Goal: Task Accomplishment & Management: Manage account settings

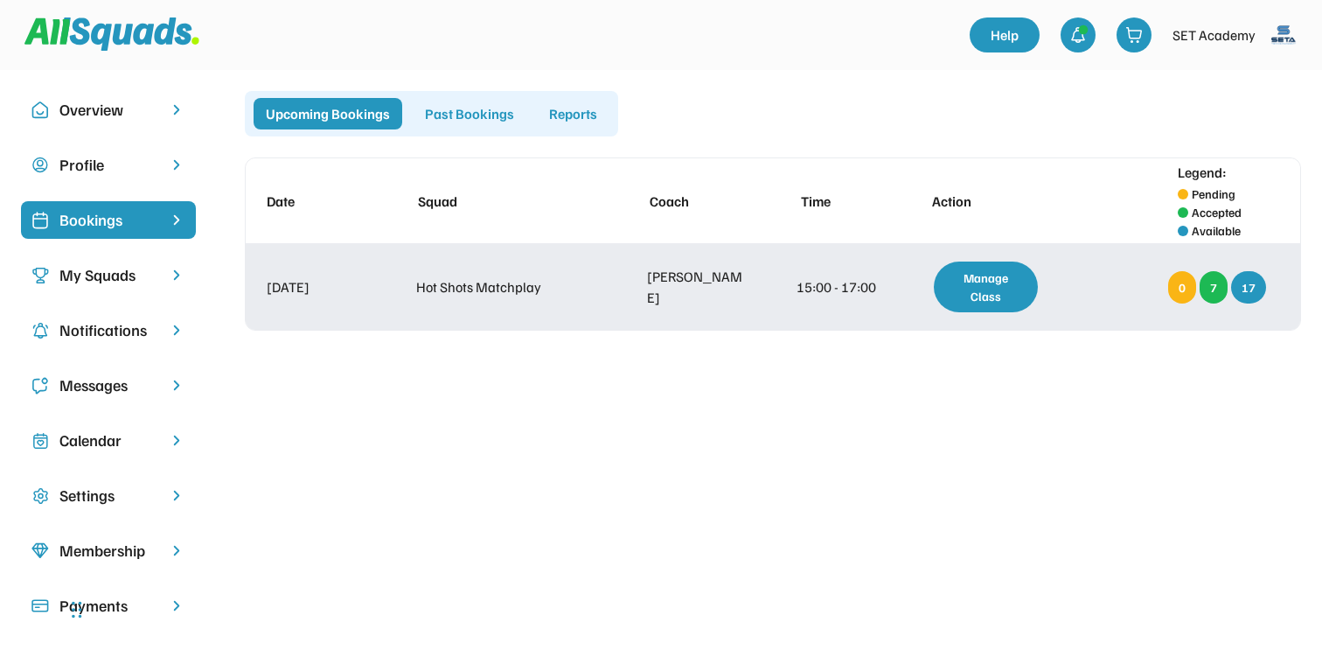
click at [1014, 288] on div "Manage Class" at bounding box center [986, 286] width 104 height 51
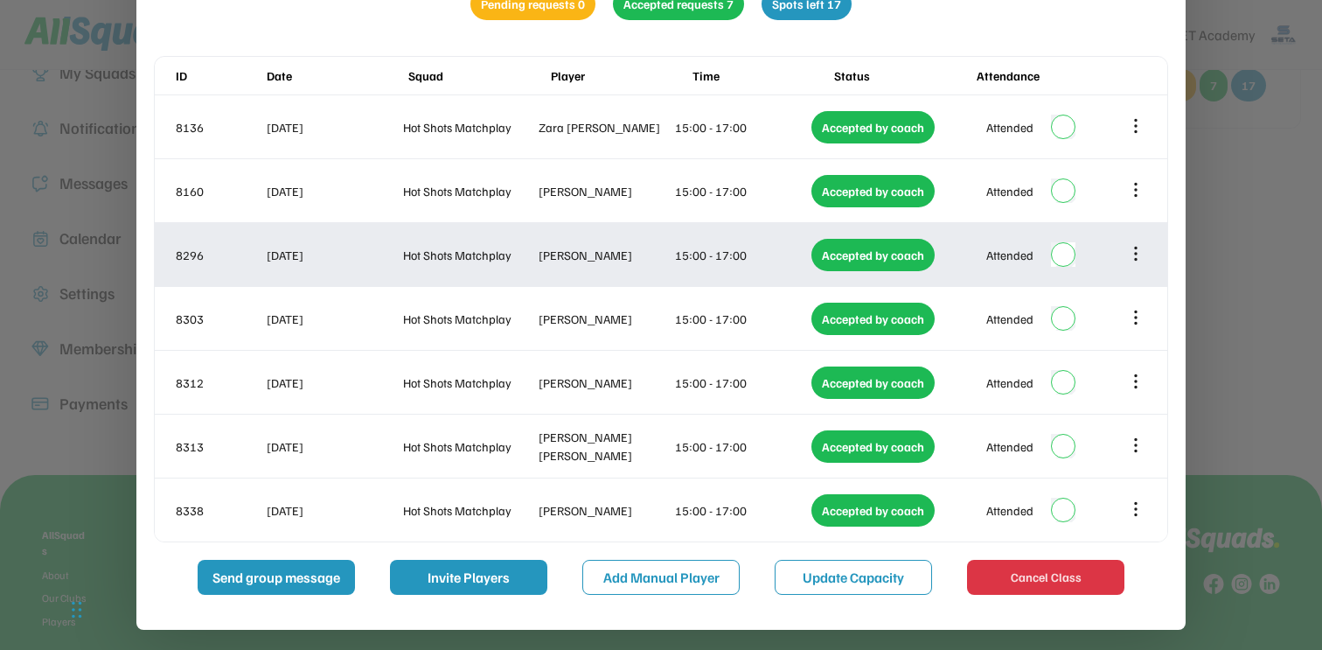
scroll to position [204, 0]
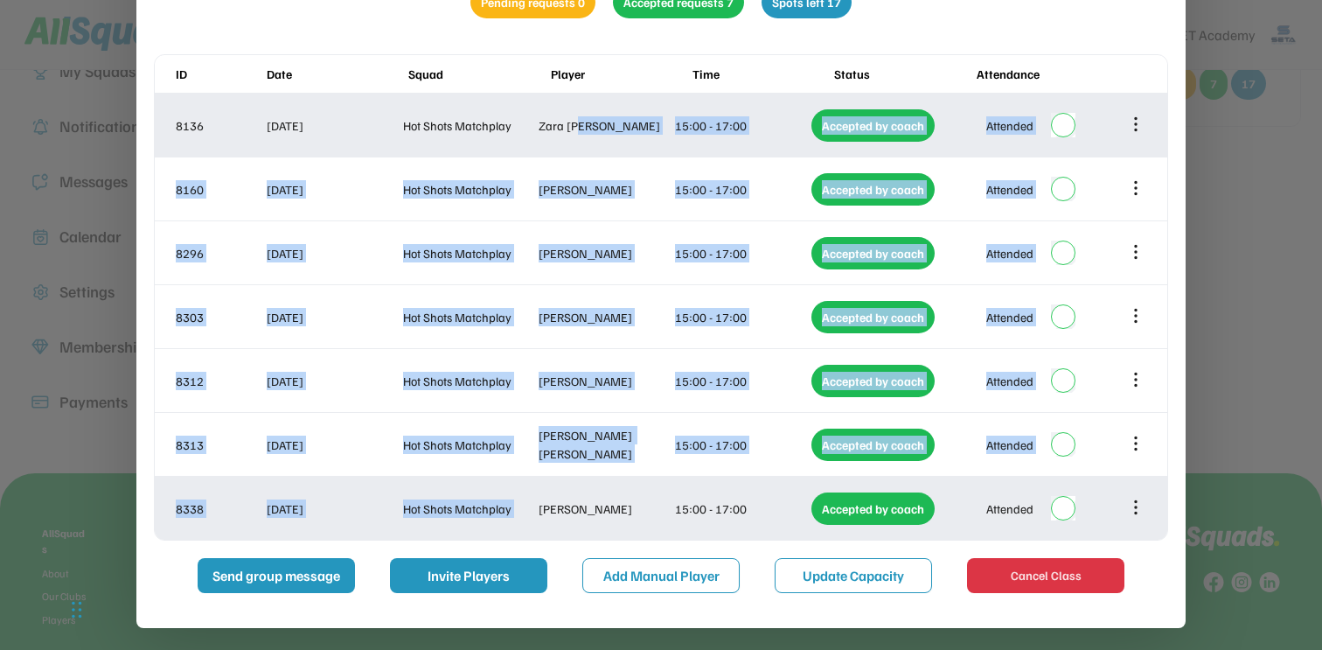
drag, startPoint x: 579, startPoint y: 127, endPoint x: 601, endPoint y: 497, distance: 370.4
click at [601, 497] on div "ID Date Squad Player Time Status Attendance 8136 14 Sep 2025 Hot Shots Matchpla…" at bounding box center [661, 297] width 1014 height 486
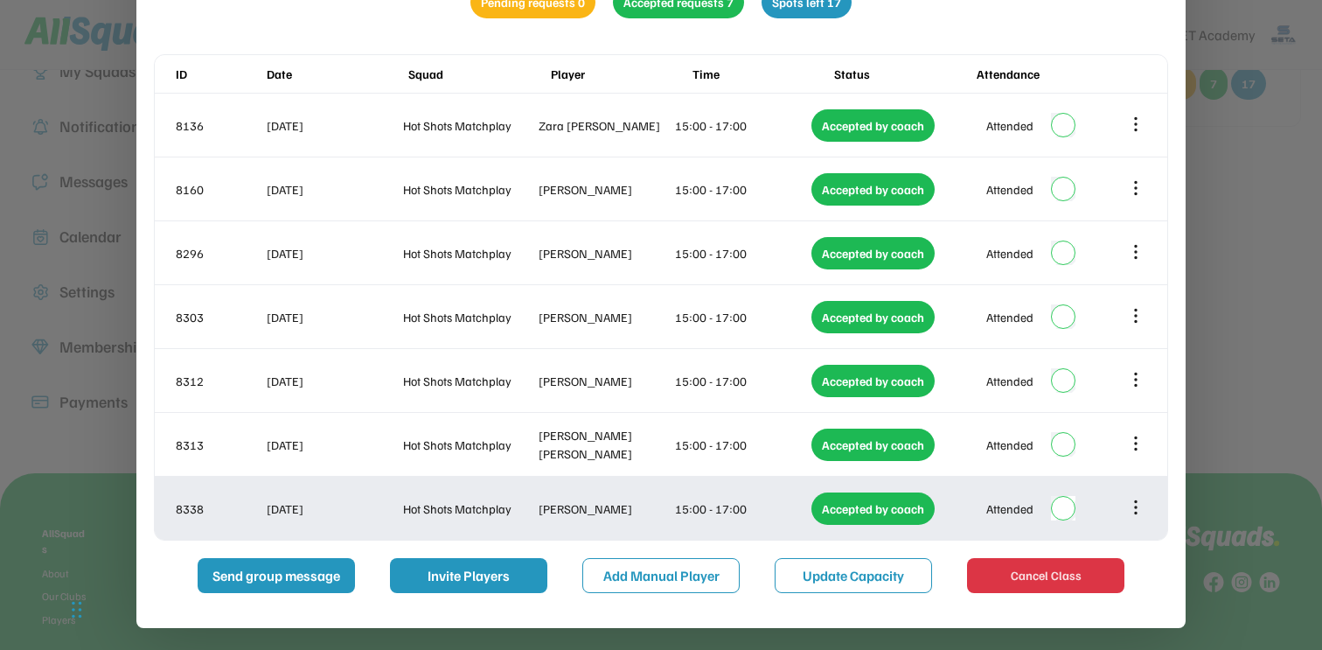
click at [604, 511] on div "Catherine Zhang" at bounding box center [604, 508] width 133 height 18
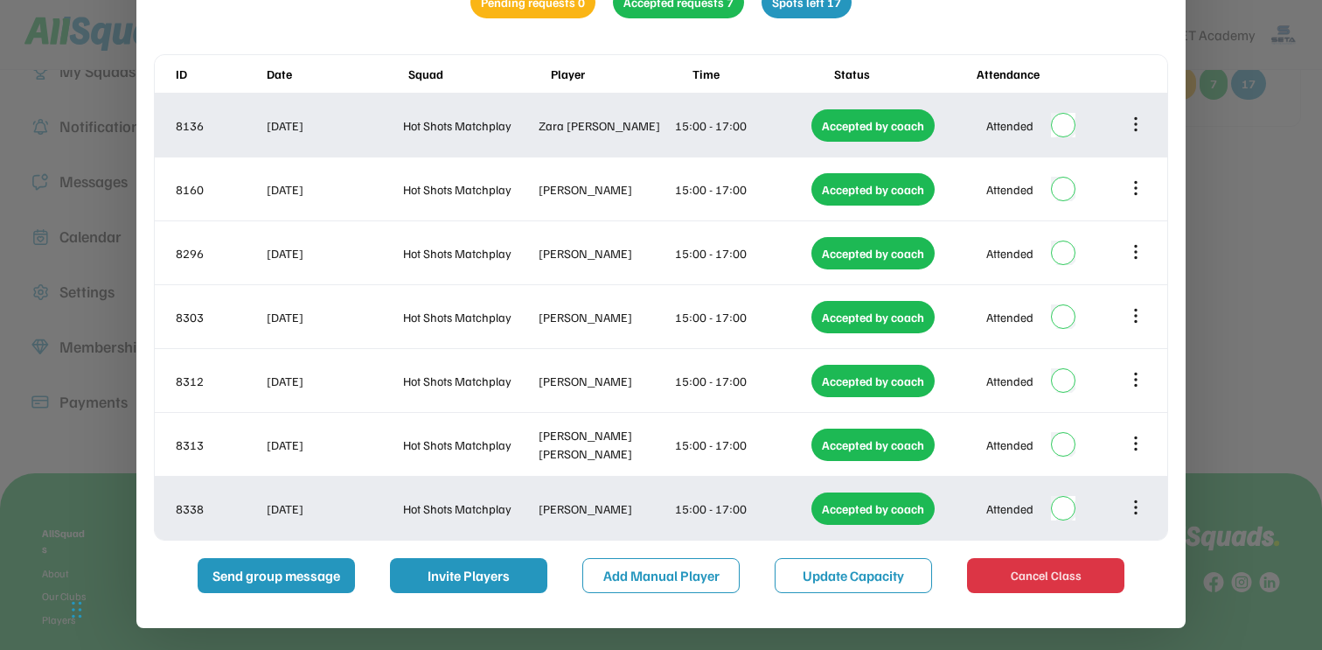
drag, startPoint x: 643, startPoint y: 509, endPoint x: 525, endPoint y: 132, distance: 394.8
click at [525, 132] on div "ID Date Squad Player Time Status Attendance 8136 14 Sep 2025 Hot Shots Matchpla…" at bounding box center [661, 297] width 1014 height 486
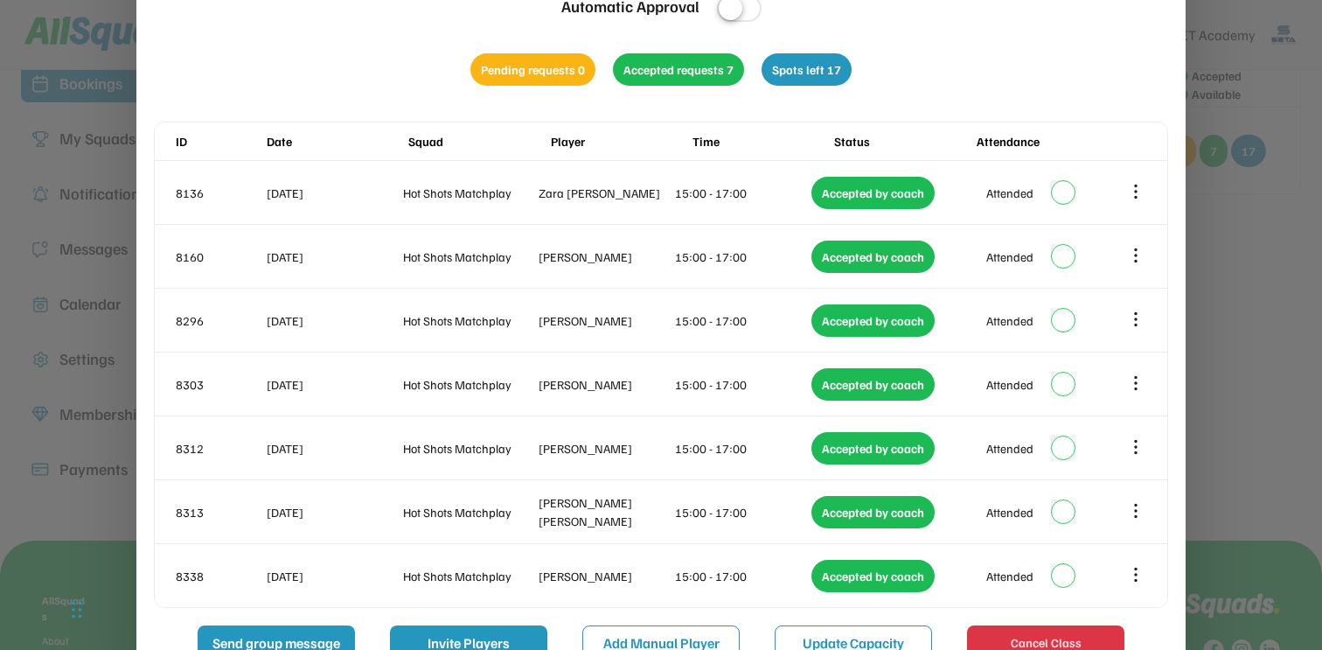
scroll to position [176, 0]
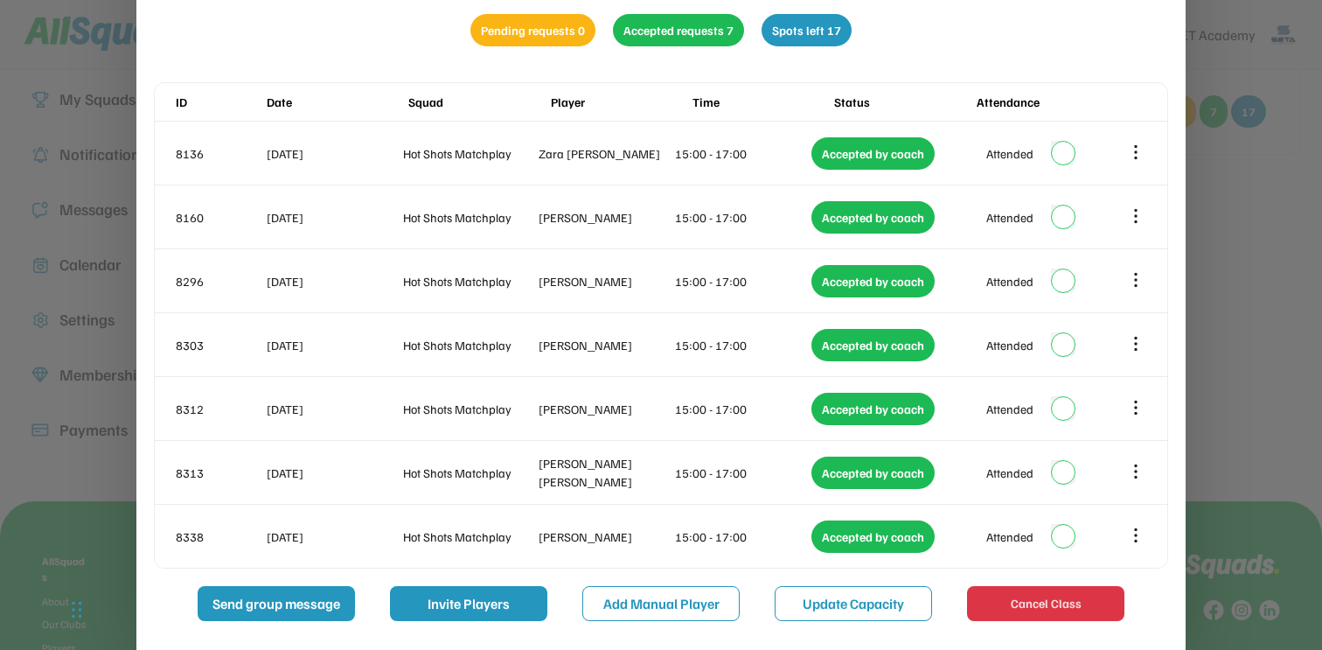
click at [944, 60] on div "close Hot Shots Matchplay Automatic Approval Pending requests 0 Accepted reques…" at bounding box center [661, 252] width 1014 height 735
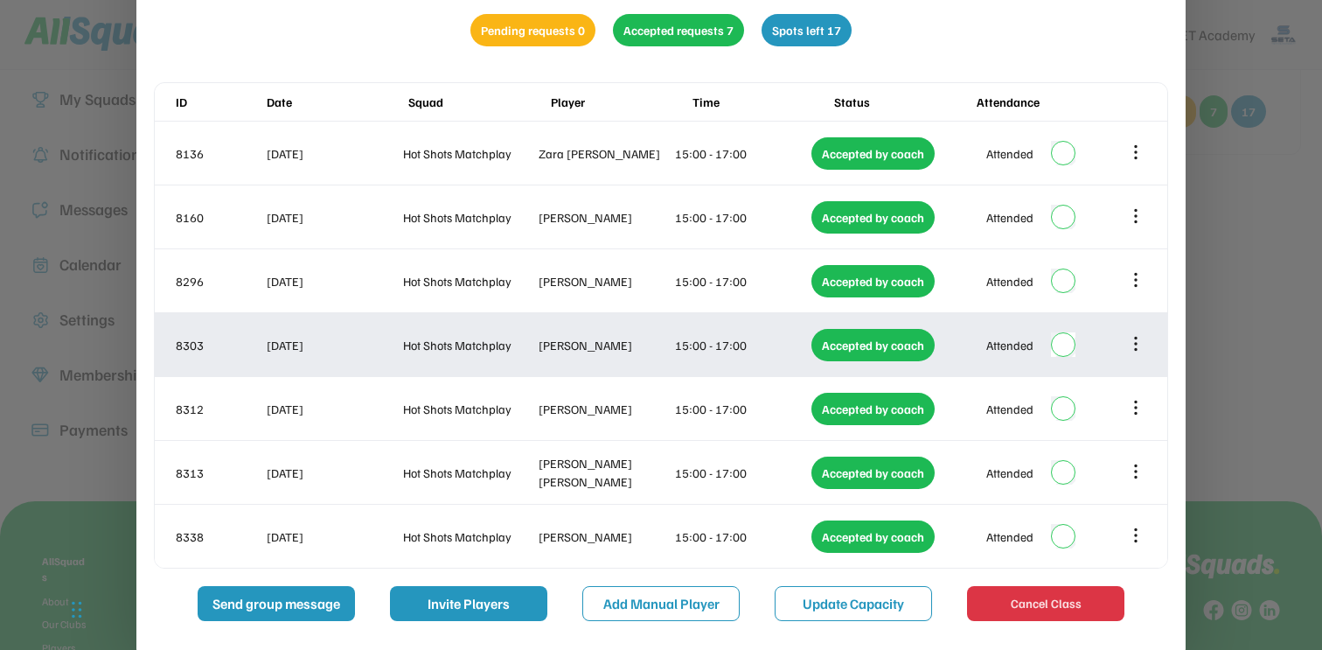
drag, startPoint x: 537, startPoint y: 344, endPoint x: 620, endPoint y: 343, distance: 83.1
click at [621, 344] on div "8303 14 Sep 2025 Hot Shots Matchplay Audrey Chu 15:00 - 17:00 Accepted by coach…" at bounding box center [661, 344] width 1012 height 63
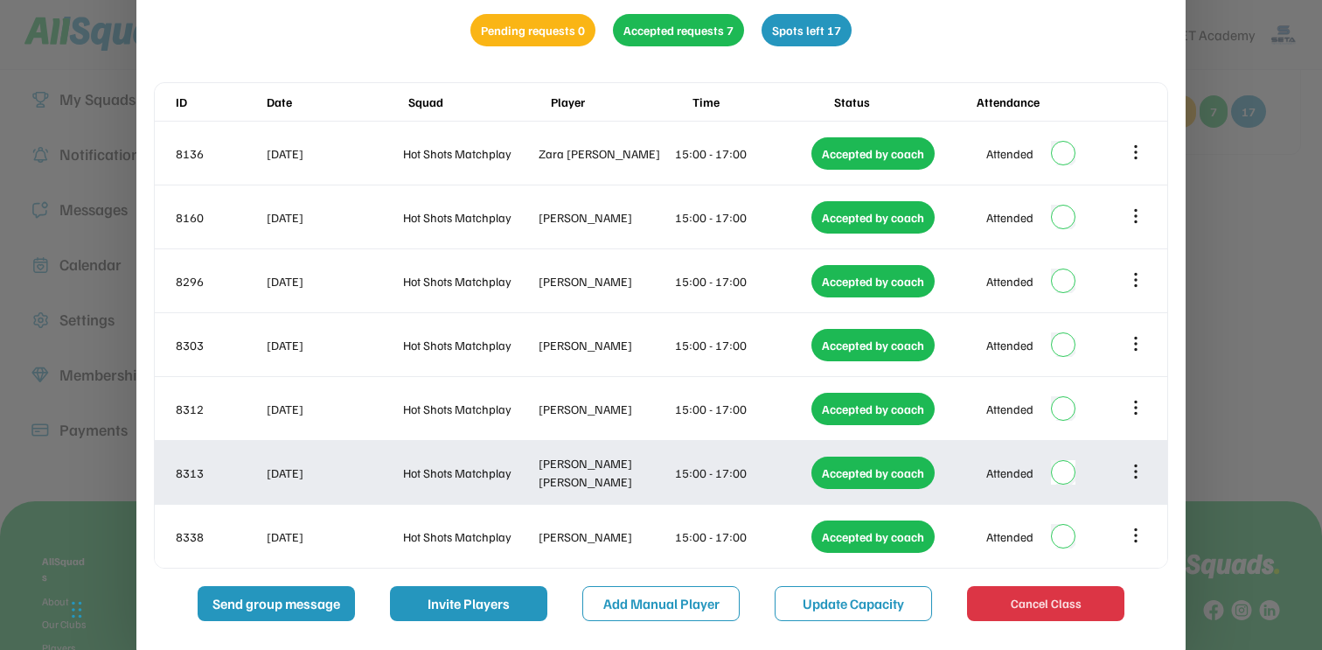
click at [596, 459] on div "8313 14 Sep 2025 Hot Shots Matchplay Flynn Engert 15:00 - 17:00 Accepted by coa…" at bounding box center [661, 472] width 1012 height 63
click at [591, 477] on div "Flynn Engert" at bounding box center [604, 472] width 133 height 37
copy div "Engert"
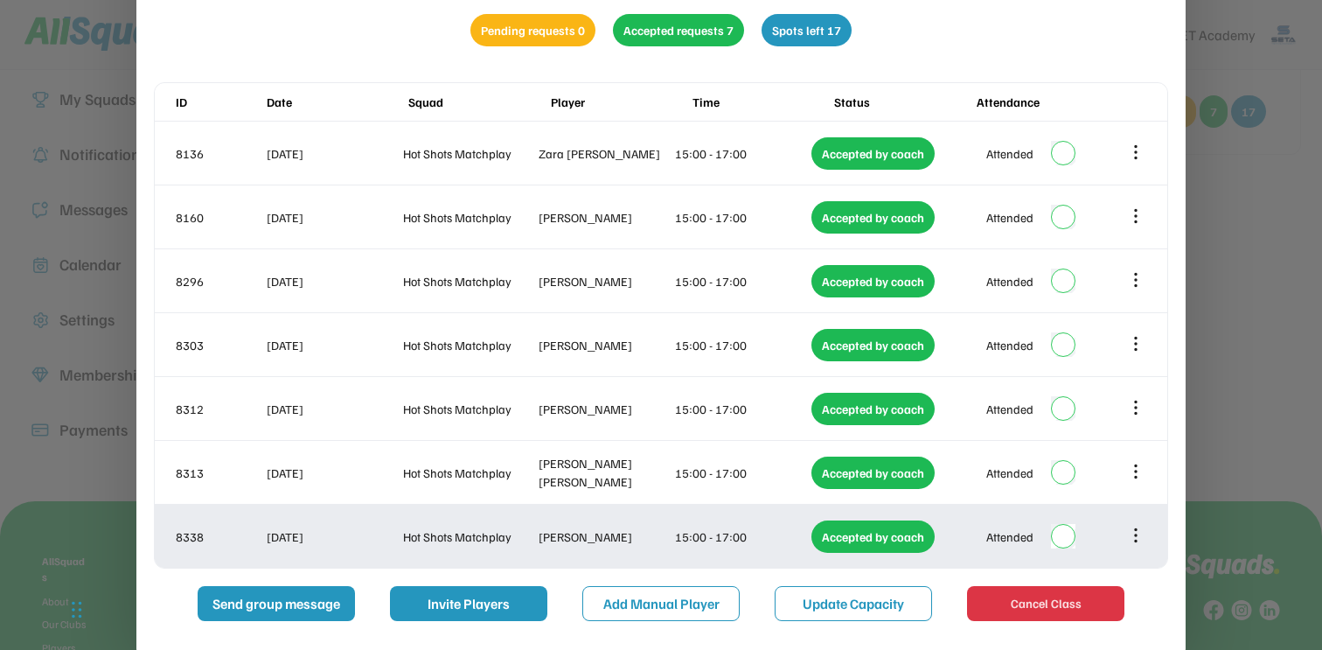
click at [608, 537] on div "Catherine Zhang" at bounding box center [604, 536] width 133 height 18
copy div "Zhang"
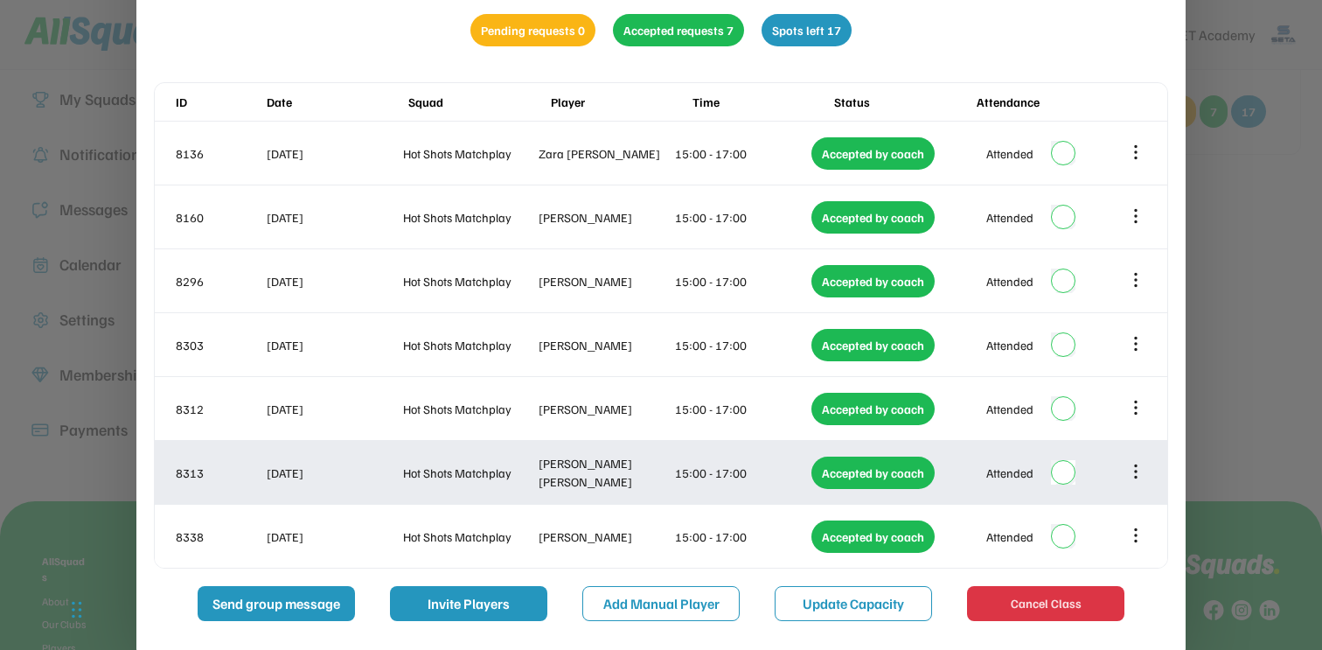
click at [591, 474] on div "Flynn Engert" at bounding box center [604, 472] width 133 height 37
copy div "Engert"
click at [1132, 467] on icon at bounding box center [1135, 471] width 19 height 19
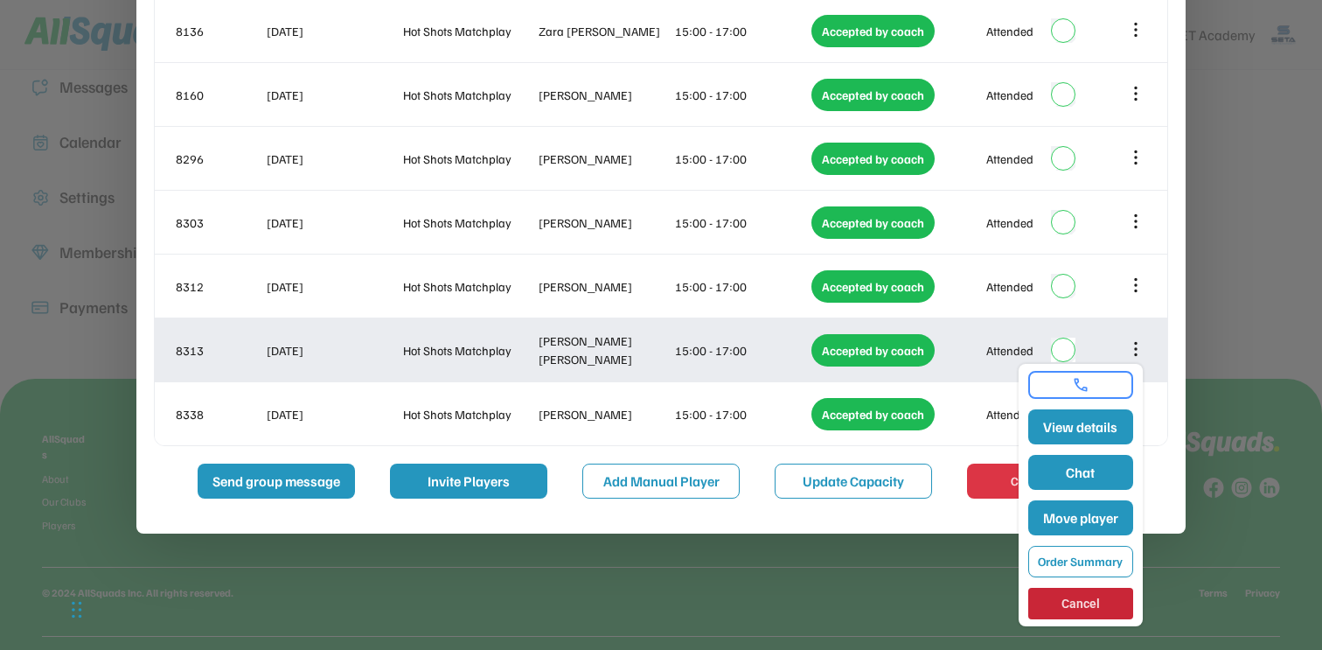
scroll to position [326, 0]
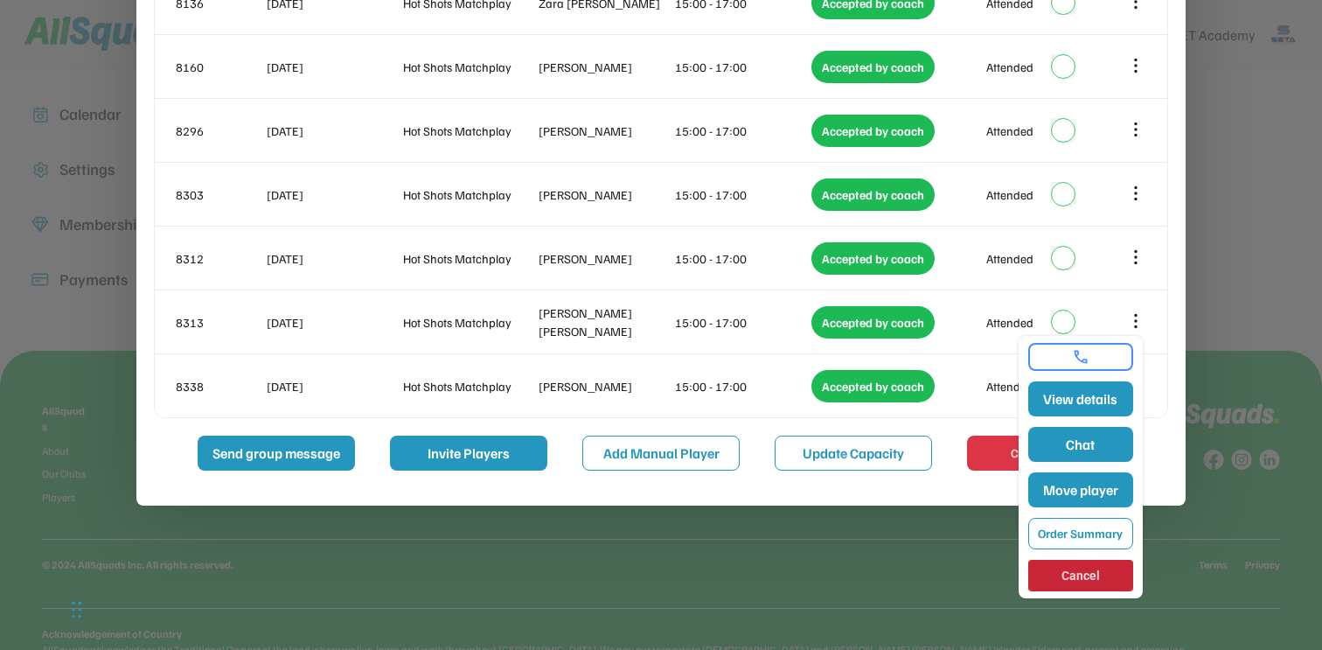
click at [1170, 312] on div "close Hot Shots Matchplay Automatic Approval Pending requests 0 Accepted reques…" at bounding box center [660, 112] width 1049 height 788
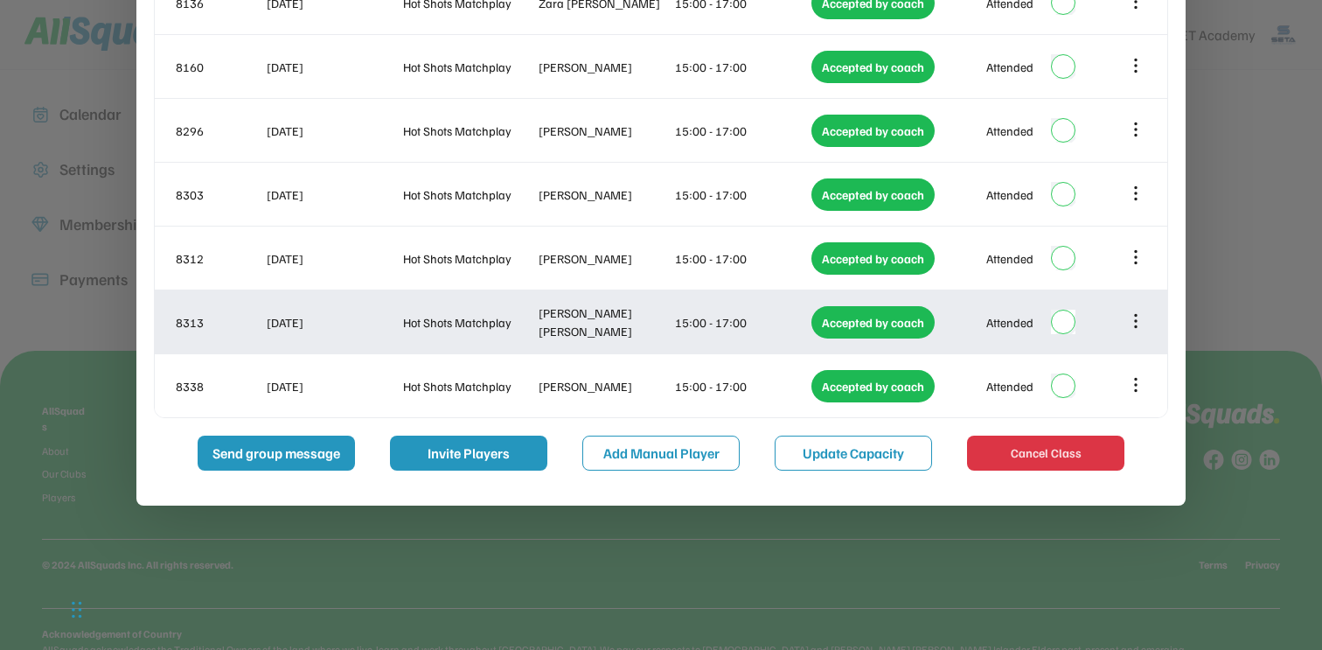
click at [1140, 319] on icon at bounding box center [1135, 320] width 19 height 19
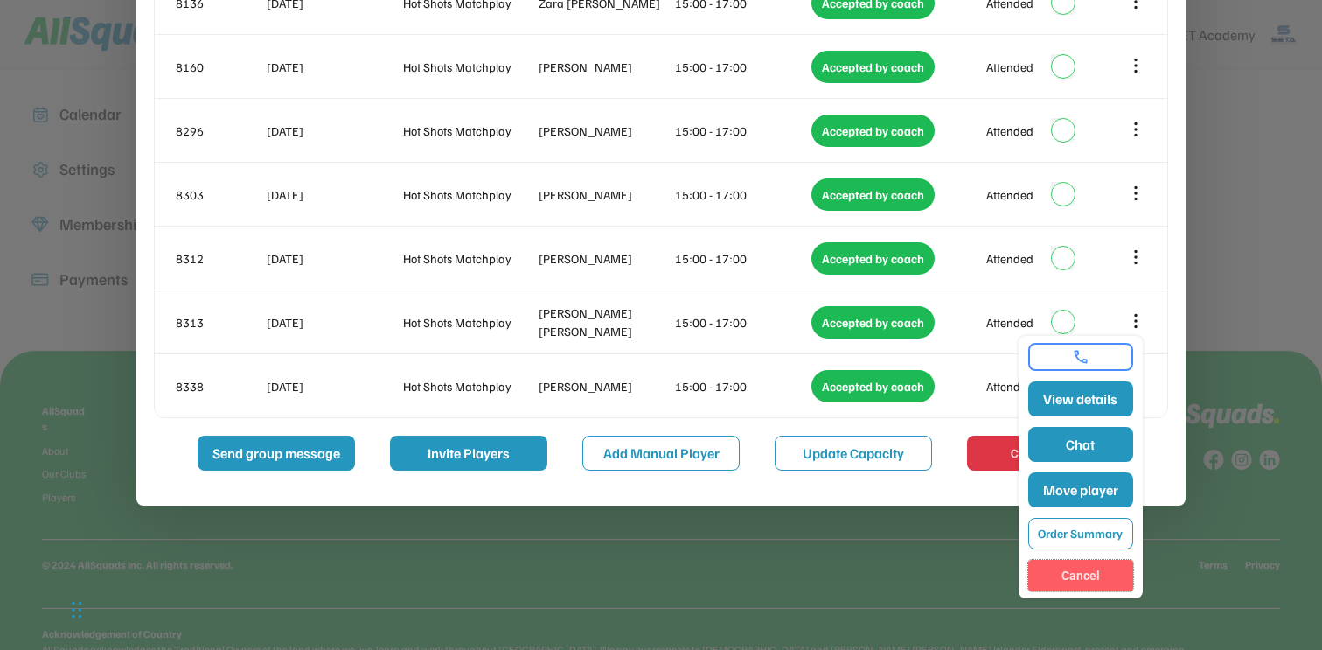
click at [1081, 570] on button "Cancel" at bounding box center [1080, 574] width 105 height 31
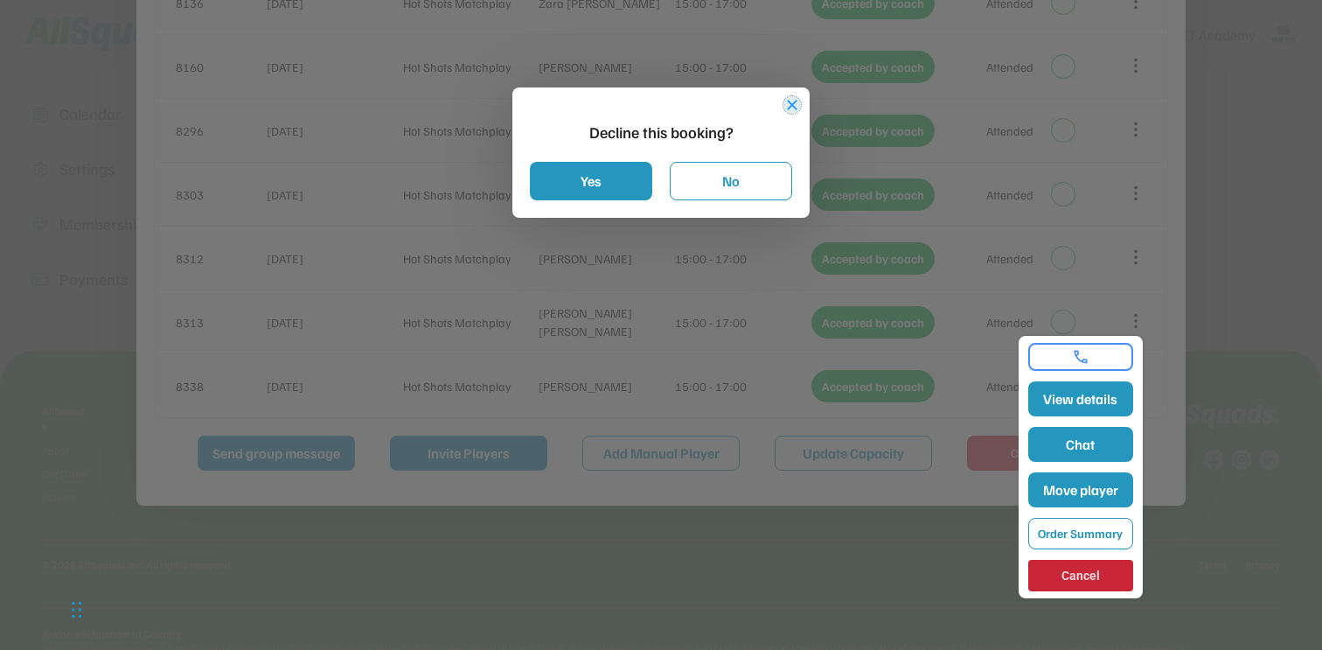
click at [795, 105] on button "close" at bounding box center [791, 104] width 17 height 17
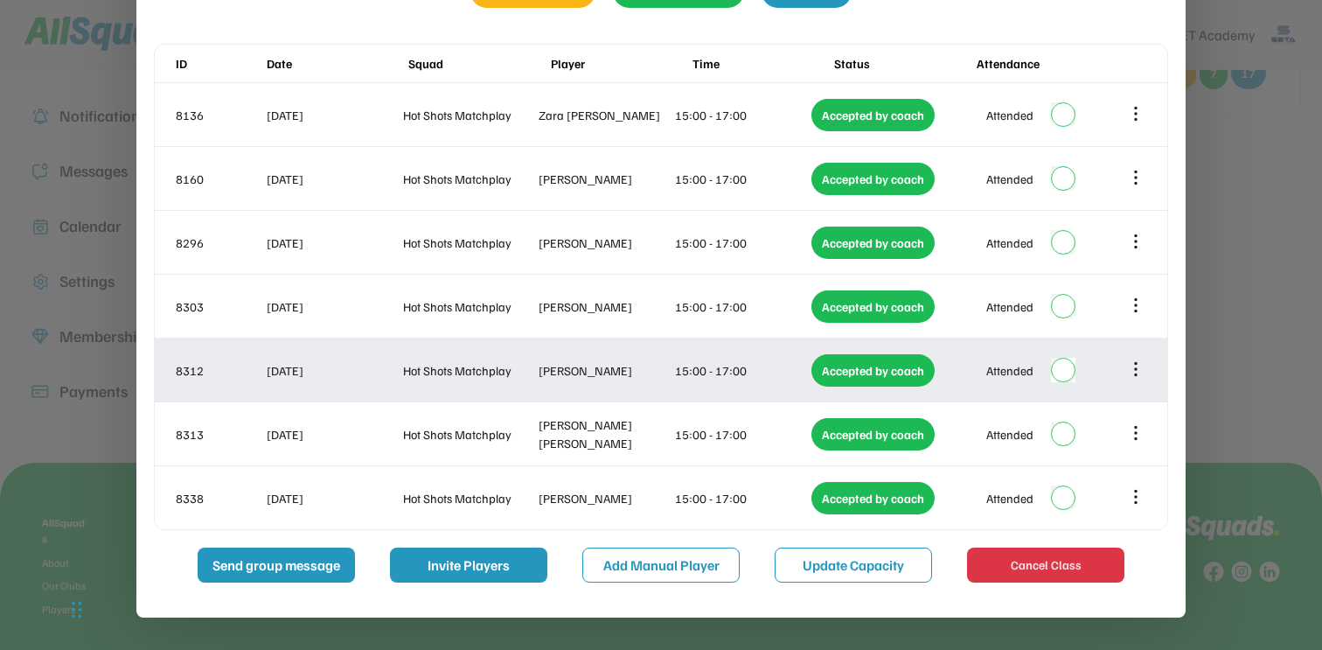
scroll to position [211, 0]
